Goal: Check status: Check status

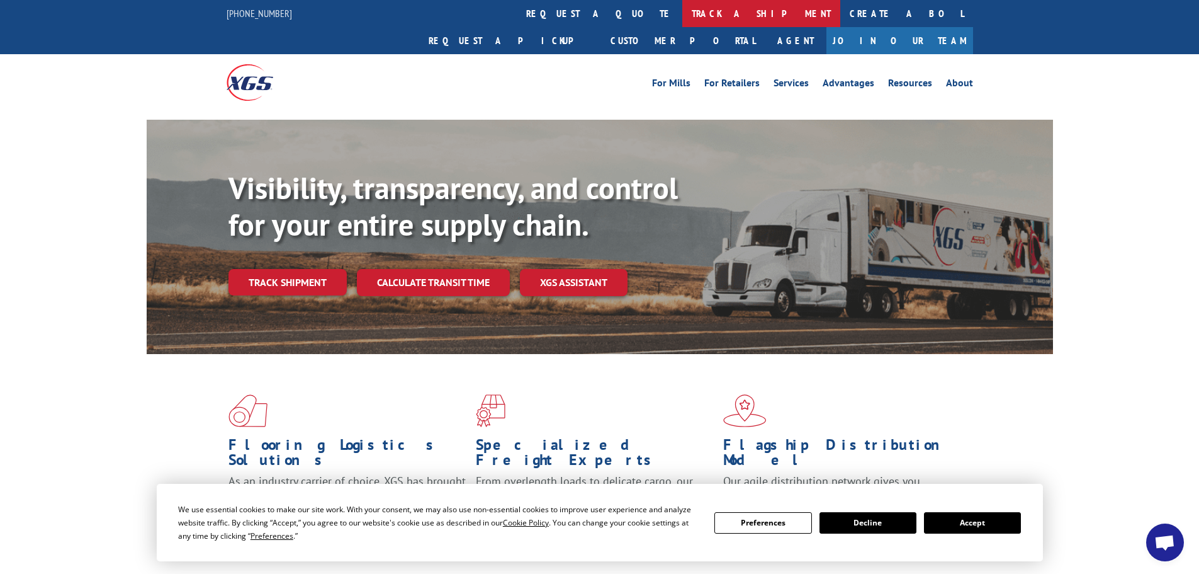
click at [683, 14] on link "track a shipment" at bounding box center [762, 13] width 158 height 27
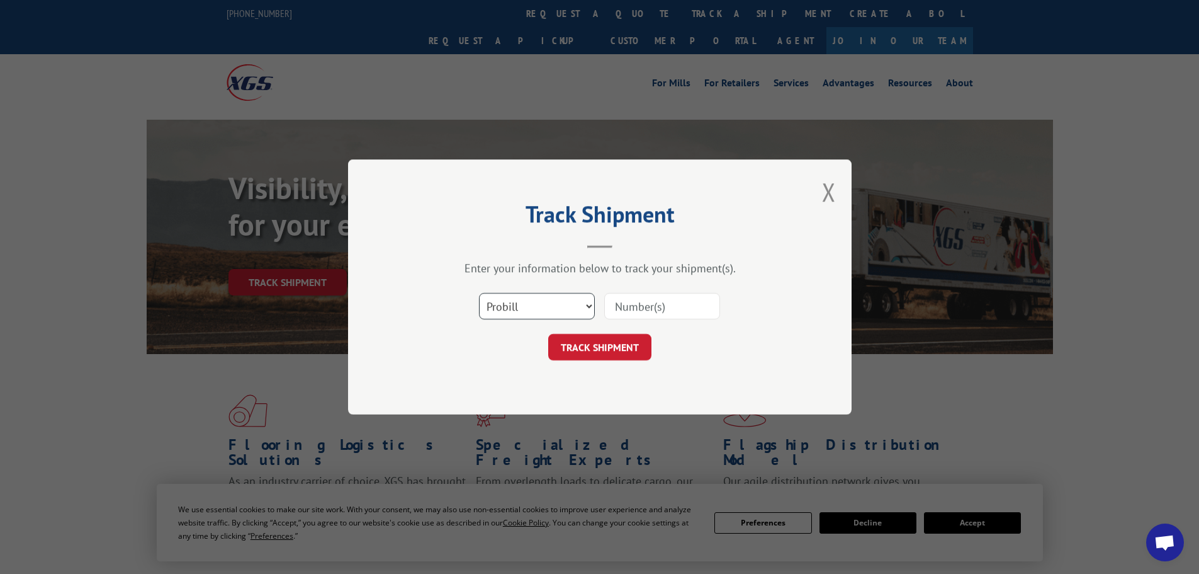
click at [528, 316] on select "Select category... Probill BOL PO" at bounding box center [537, 306] width 116 height 26
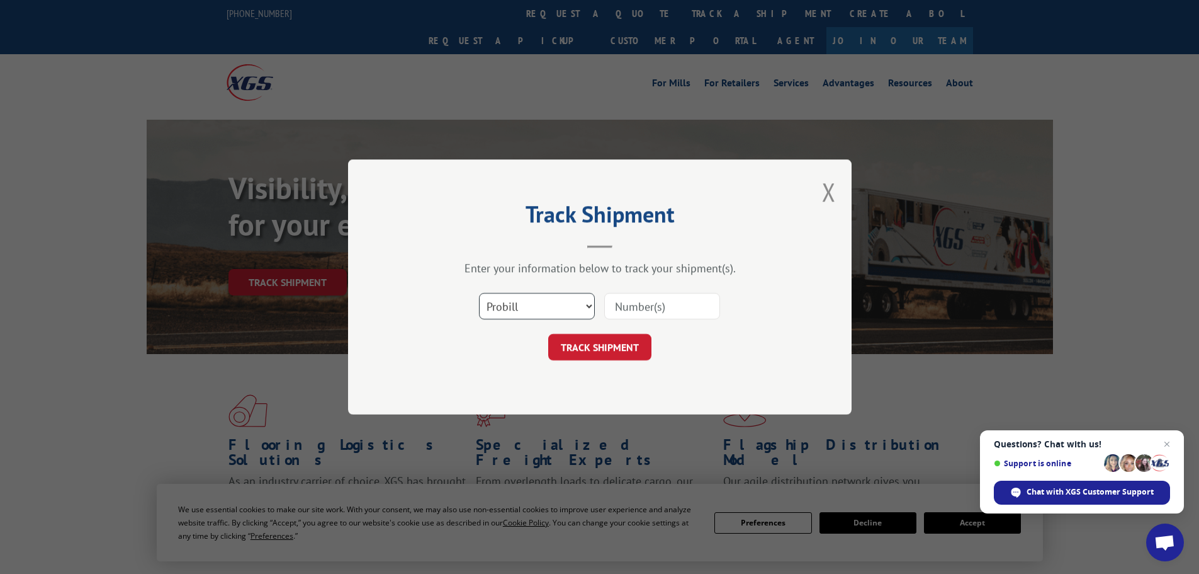
select select "po"
click at [479, 293] on select "Select category... Probill BOL PO" at bounding box center [537, 306] width 116 height 26
click at [623, 304] on input at bounding box center [662, 306] width 116 height 26
paste input "64543065"
type input "64543065"
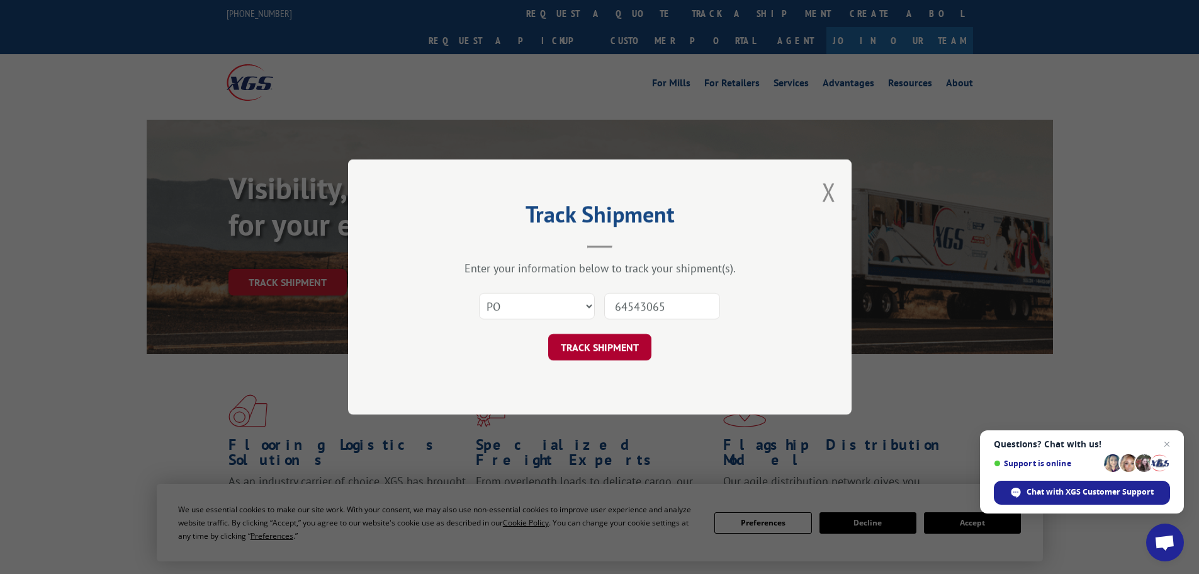
click at [640, 343] on button "TRACK SHIPMENT" at bounding box center [599, 347] width 103 height 26
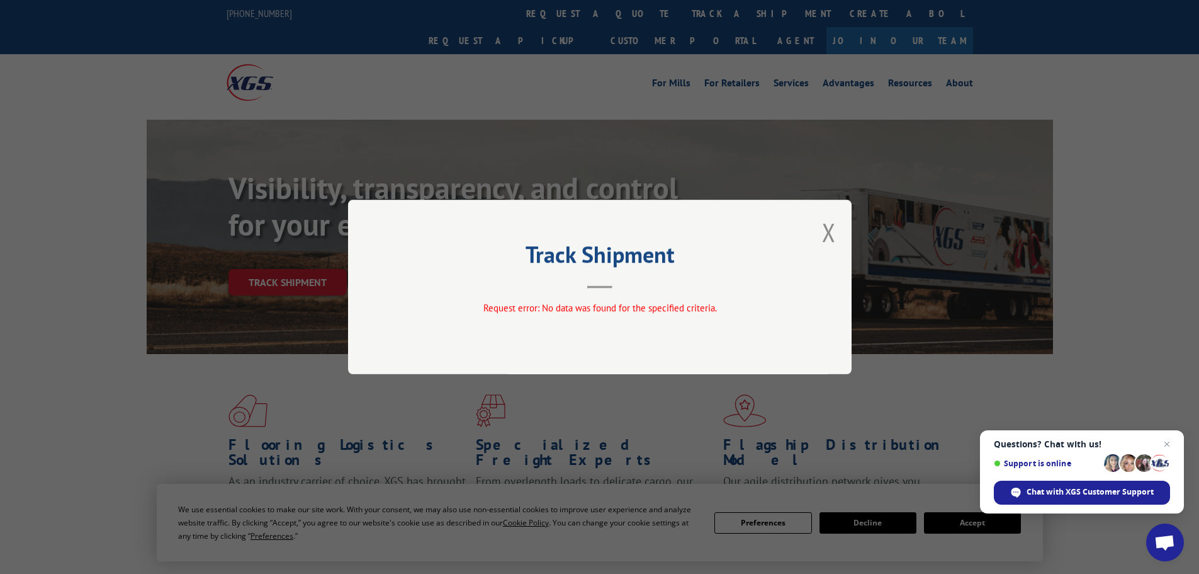
click at [821, 224] on div "Track Shipment Request error: No data was found for the specified criteria." at bounding box center [600, 287] width 504 height 174
click at [829, 229] on button "Close modal" at bounding box center [829, 231] width 14 height 33
